Goal: Task Accomplishment & Management: Manage account settings

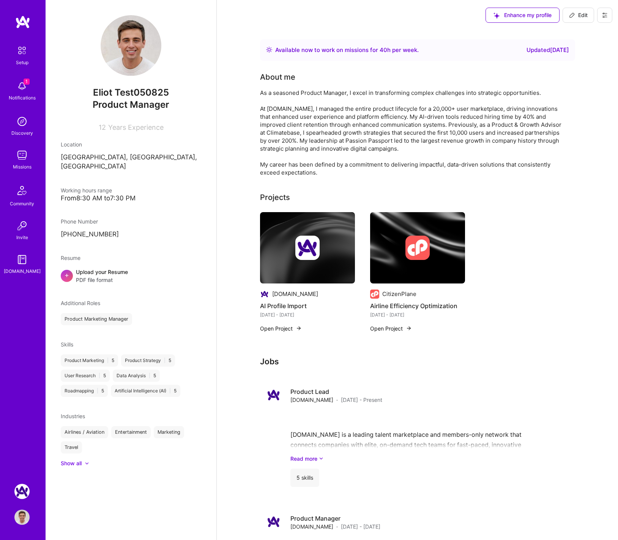
scroll to position [5, 0]
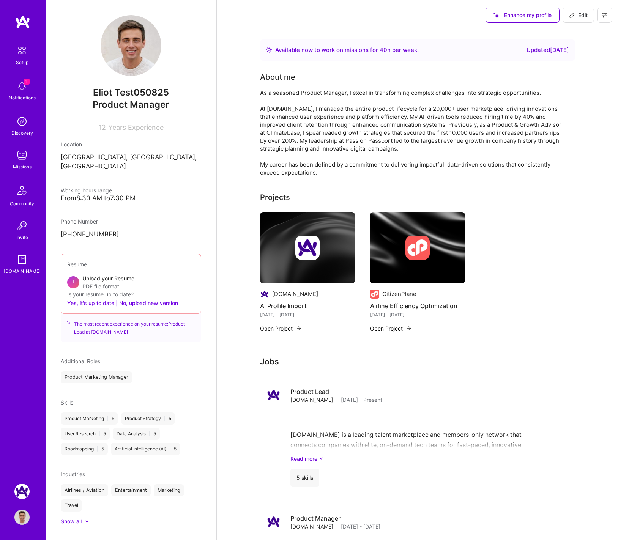
scroll to position [5, 0]
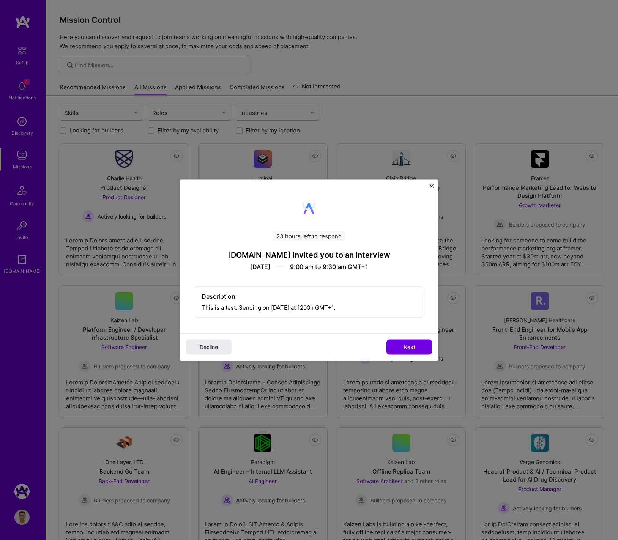
drag, startPoint x: 47, startPoint y: 91, endPoint x: 33, endPoint y: 89, distance: 13.8
click at [43, 90] on div "23 hours left to respond A.Team invited you to an interview Aug 21, 2025 9:00 a…" at bounding box center [309, 270] width 618 height 540
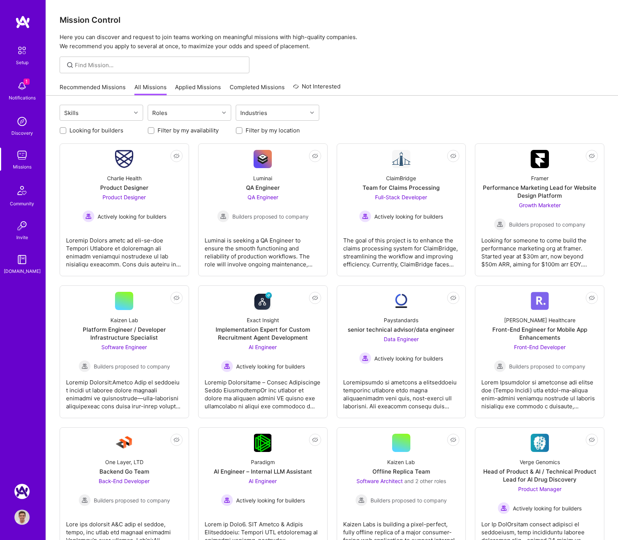
click at [21, 88] on img at bounding box center [21, 86] width 15 height 15
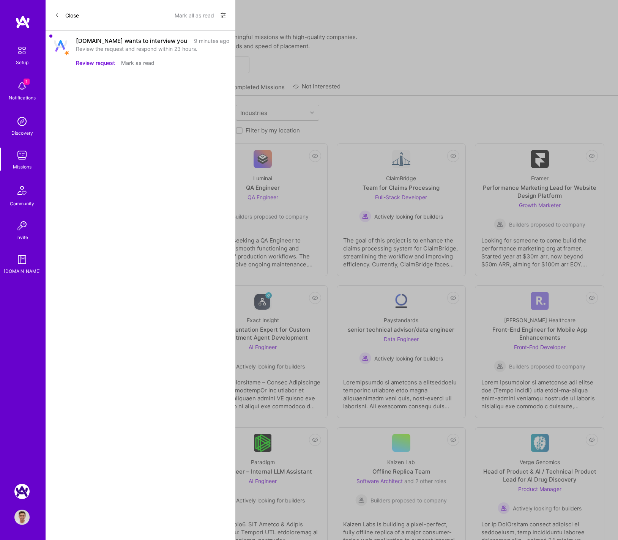
click at [97, 63] on button "Review request" at bounding box center [95, 63] width 39 height 8
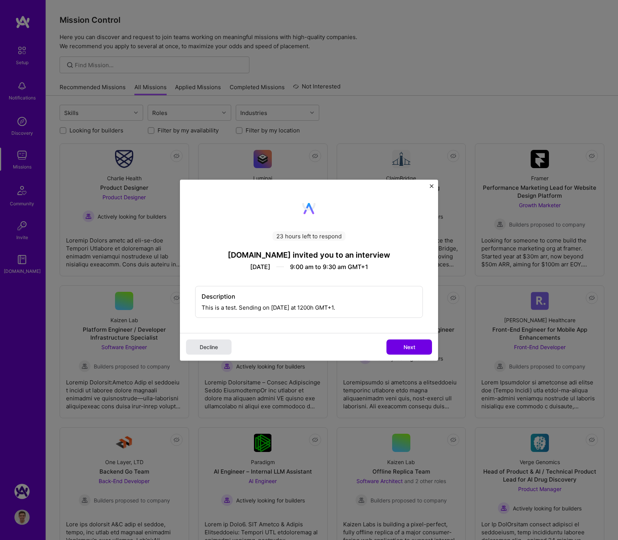
click at [218, 349] on span "Decline" at bounding box center [209, 347] width 18 height 8
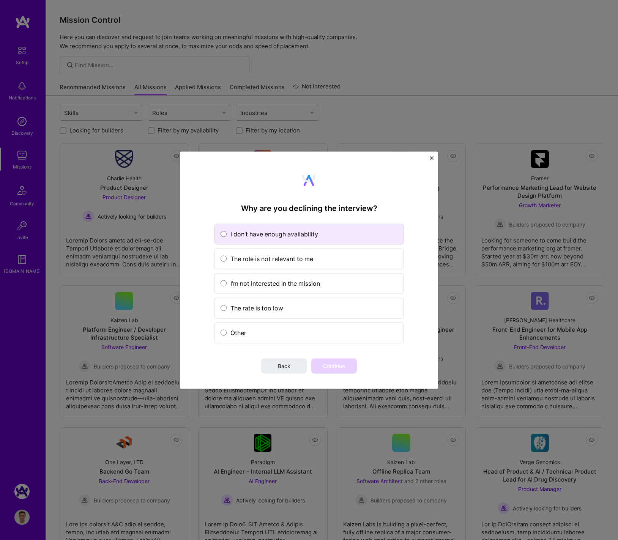
click at [223, 234] on span at bounding box center [224, 234] width 6 height 6
click at [0, 0] on input "I don’t have enough availability" at bounding box center [0, 0] width 0 height 0
click at [333, 369] on span "Continue" at bounding box center [334, 366] width 22 height 8
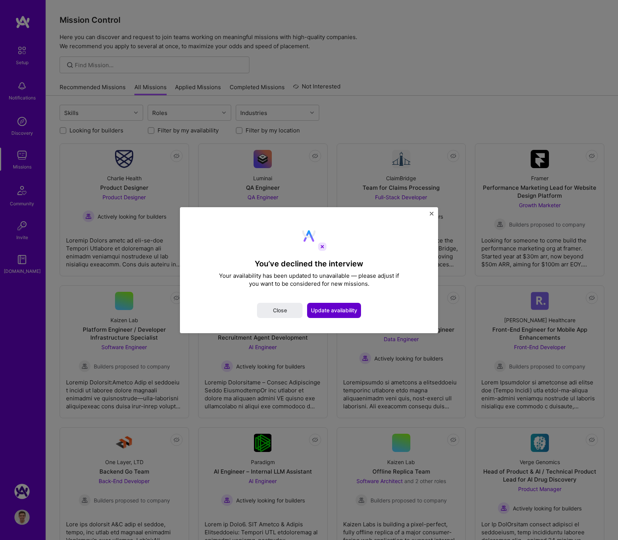
click at [330, 309] on span "Update availability" at bounding box center [334, 311] width 46 height 8
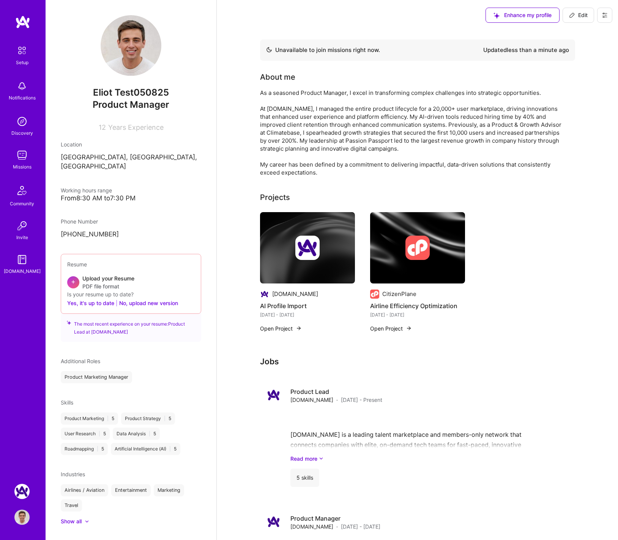
click at [582, 17] on span "Edit" at bounding box center [578, 15] width 19 height 8
select select "US"
select select "Not Available"
select select "1 Month"
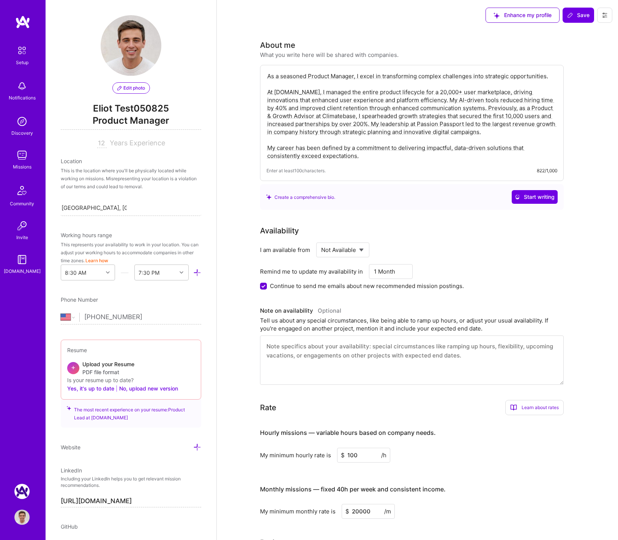
click at [353, 254] on select "Select... Right Now Future Date Not Available" at bounding box center [343, 249] width 44 height 19
select select "Right Now"
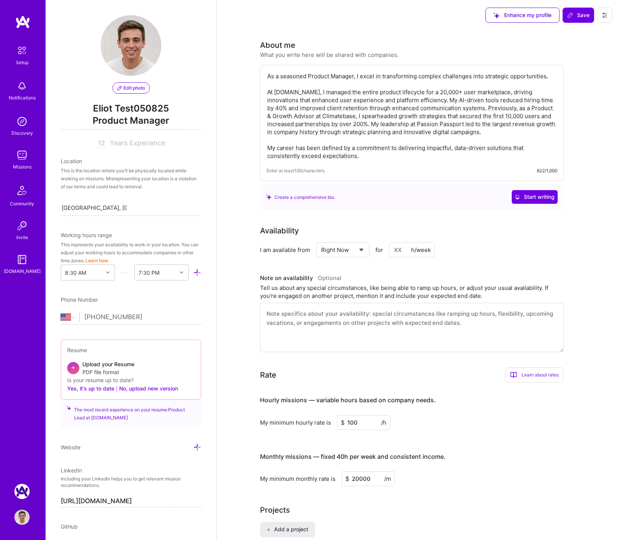
click at [395, 253] on input at bounding box center [412, 250] width 46 height 15
type input "20"
drag, startPoint x: 583, startPoint y: 16, endPoint x: 565, endPoint y: 38, distance: 28.3
click at [583, 16] on span "Save" at bounding box center [578, 15] width 22 height 8
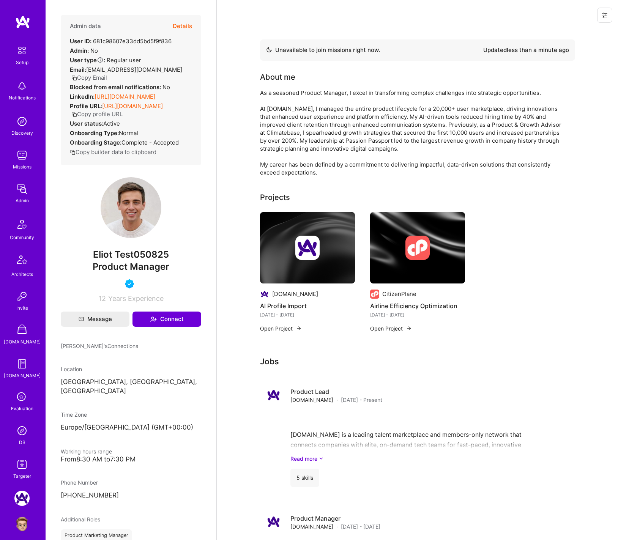
scroll to position [5, 0]
